Goal: Information Seeking & Learning: Learn about a topic

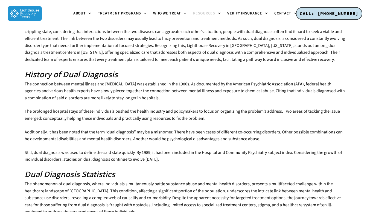
scroll to position [72, 0]
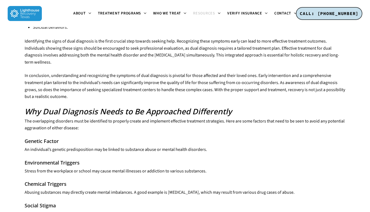
scroll to position [430, 0]
click at [88, 14] on link "About" at bounding box center [82, 13] width 25 height 4
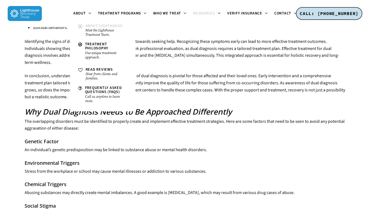
click at [111, 34] on small "Meet the Lighthouse Treatment Team." at bounding box center [106, 32] width 42 height 9
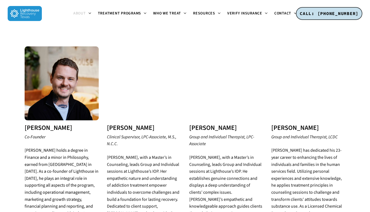
scroll to position [500, 0]
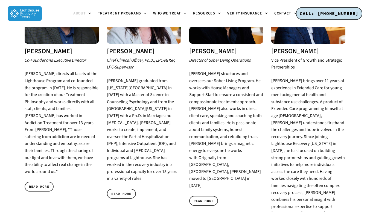
click at [327, 78] on p "Grant Young brings over 11 years of experience in Extended Care for young men f…" at bounding box center [308, 155] width 74 height 154
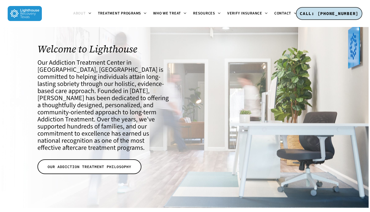
scroll to position [0, 0]
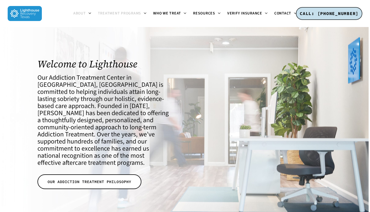
click at [145, 15] on icon at bounding box center [144, 13] width 2 height 4
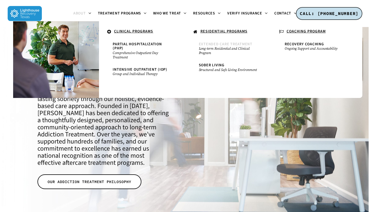
click at [242, 47] on small "Long-term Residential and Clinical Program" at bounding box center [228, 50] width 58 height 9
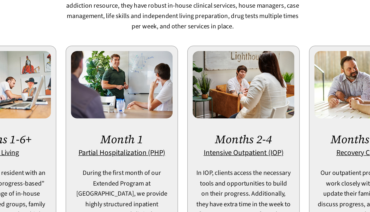
scroll to position [334, 0]
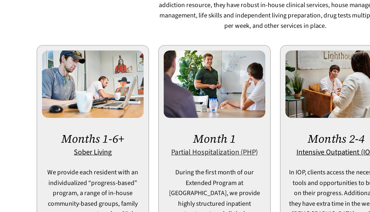
click at [162, 169] on u "Partial Hospitalization (PHP)" at bounding box center [144, 172] width 58 height 7
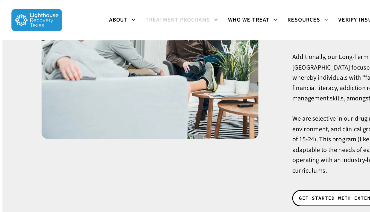
scroll to position [142, 0]
click at [145, 13] on icon at bounding box center [144, 13] width 2 height 4
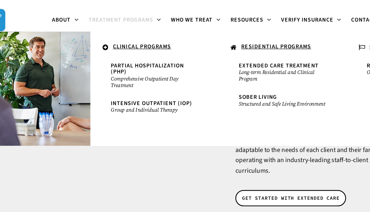
click at [238, 34] on u "RESIDENTIAL PROGRAMS" at bounding box center [223, 31] width 47 height 5
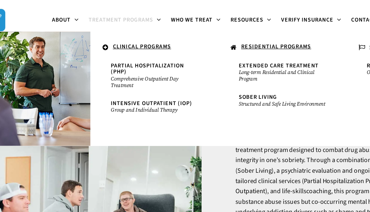
scroll to position [22, 0]
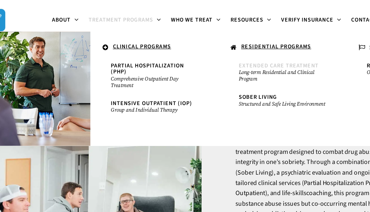
click at [240, 45] on span "Extended Care Treatment" at bounding box center [226, 44] width 54 height 5
